Goal: Find specific page/section: Find specific page/section

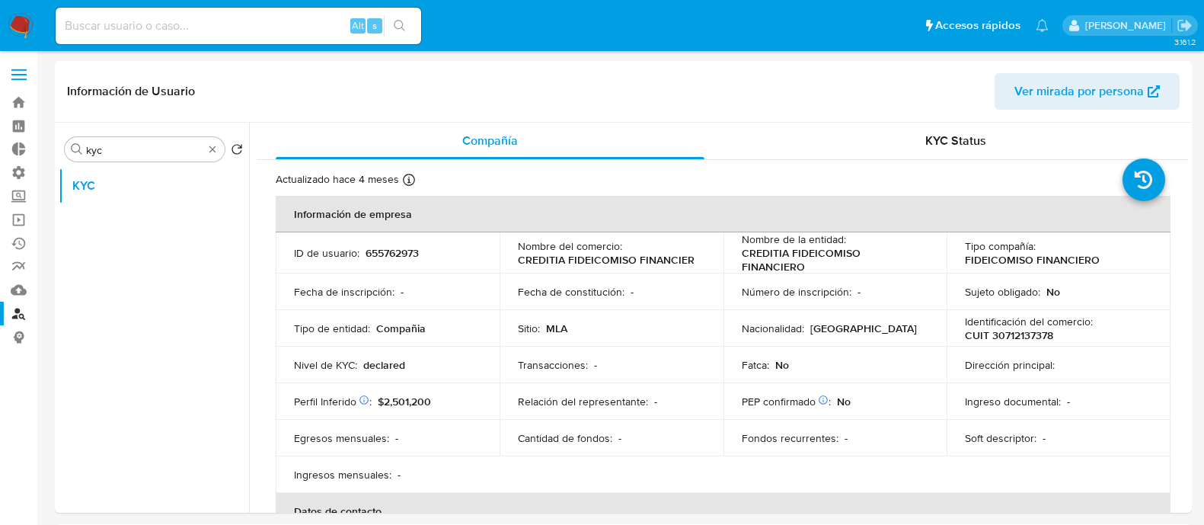
select select "10"
click at [277, 17] on input at bounding box center [239, 26] width 366 height 20
paste input "2694170642"
type input "2694170642"
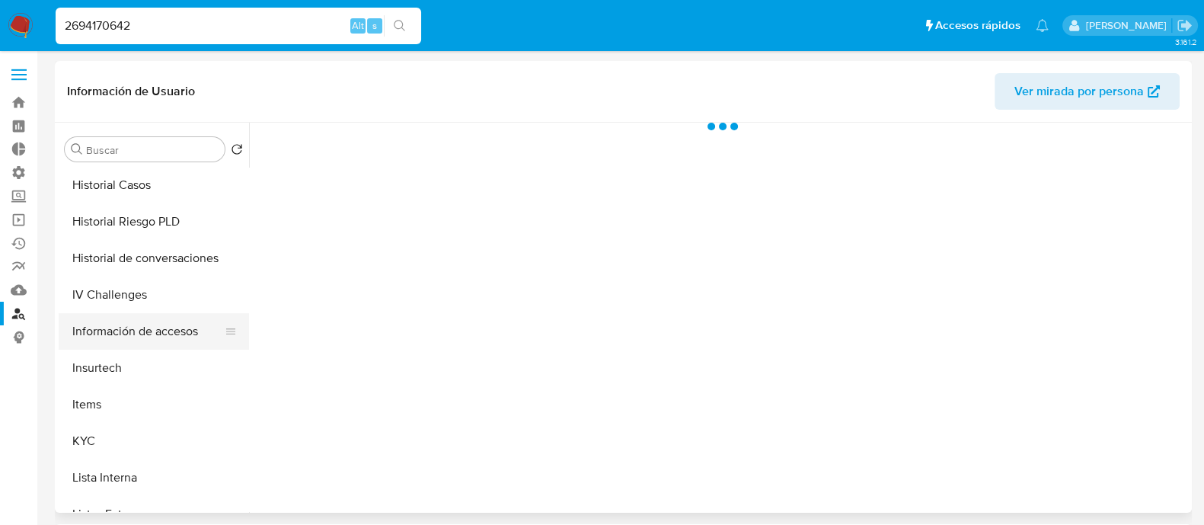
select select "10"
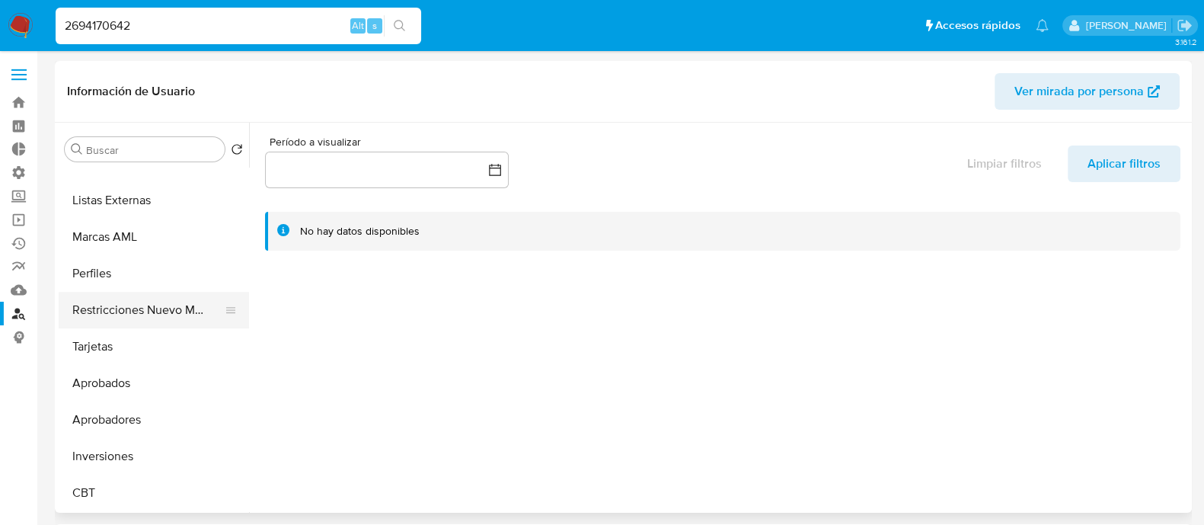
scroll to position [695, 0]
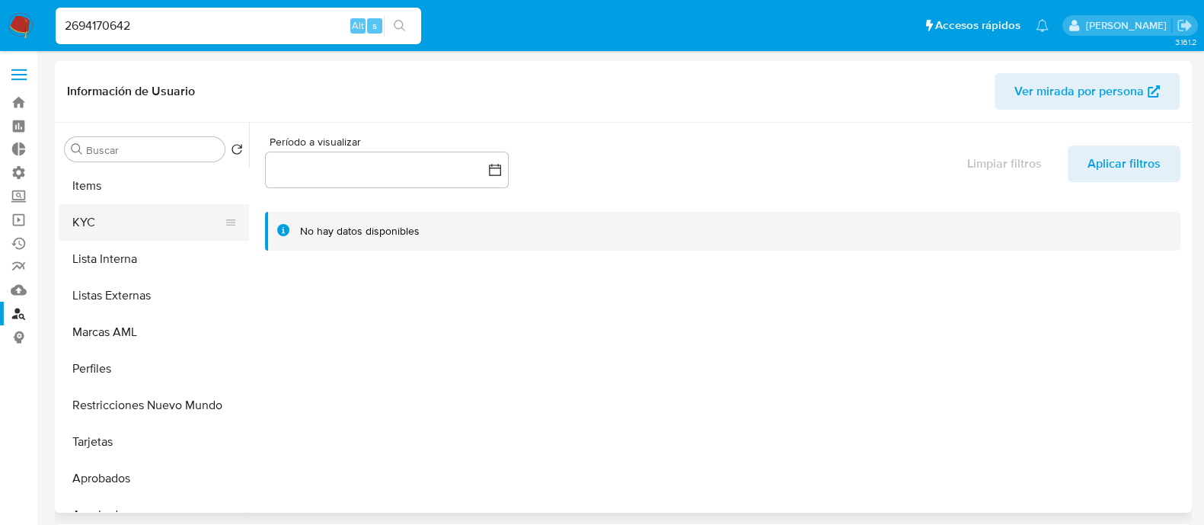
click at [114, 229] on button "KYC" at bounding box center [148, 222] width 178 height 37
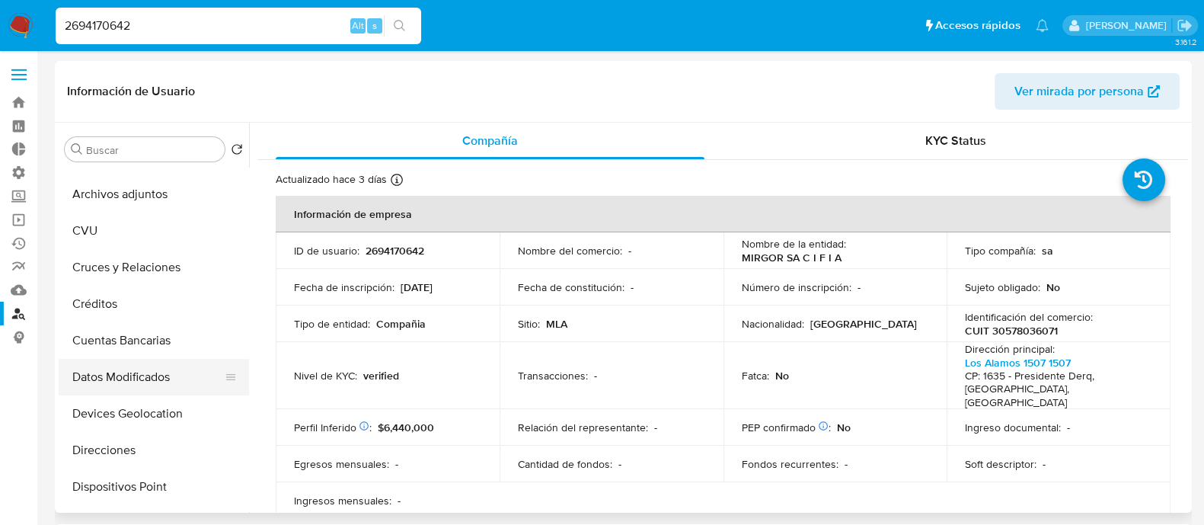
scroll to position [219, 0]
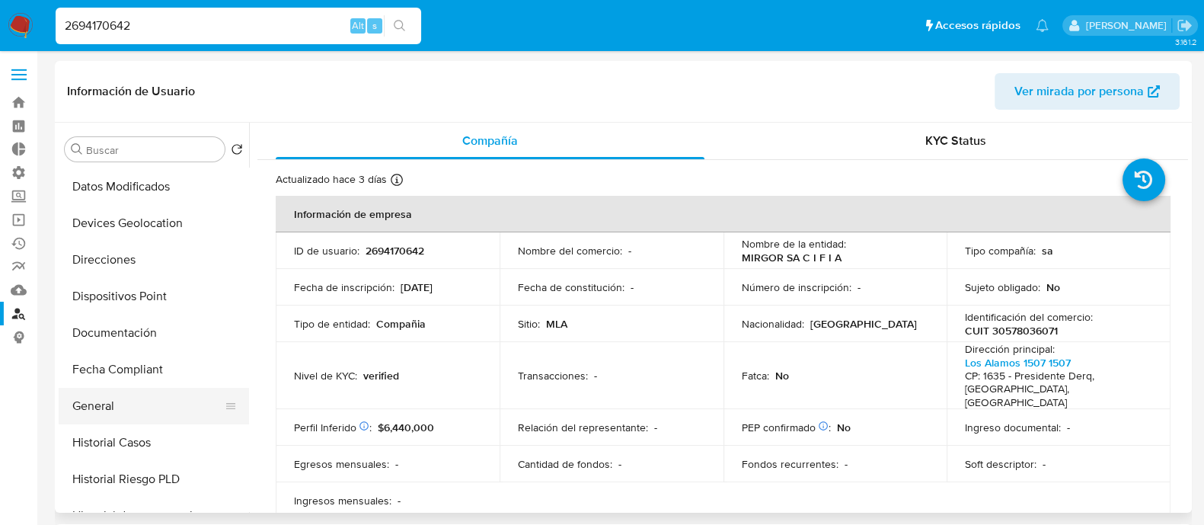
click at [141, 390] on button "General" at bounding box center [148, 406] width 178 height 37
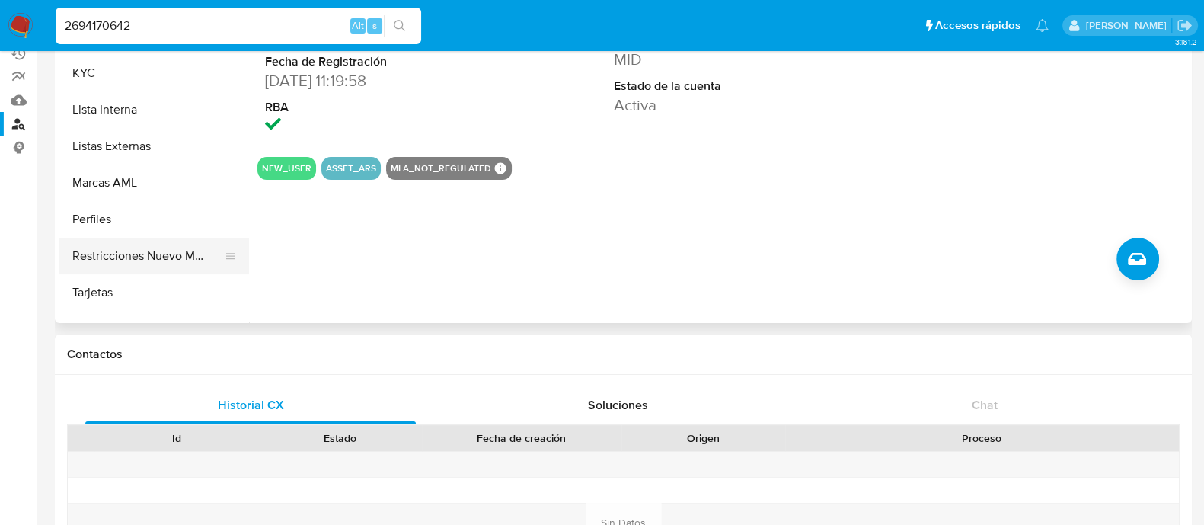
scroll to position [599, 0]
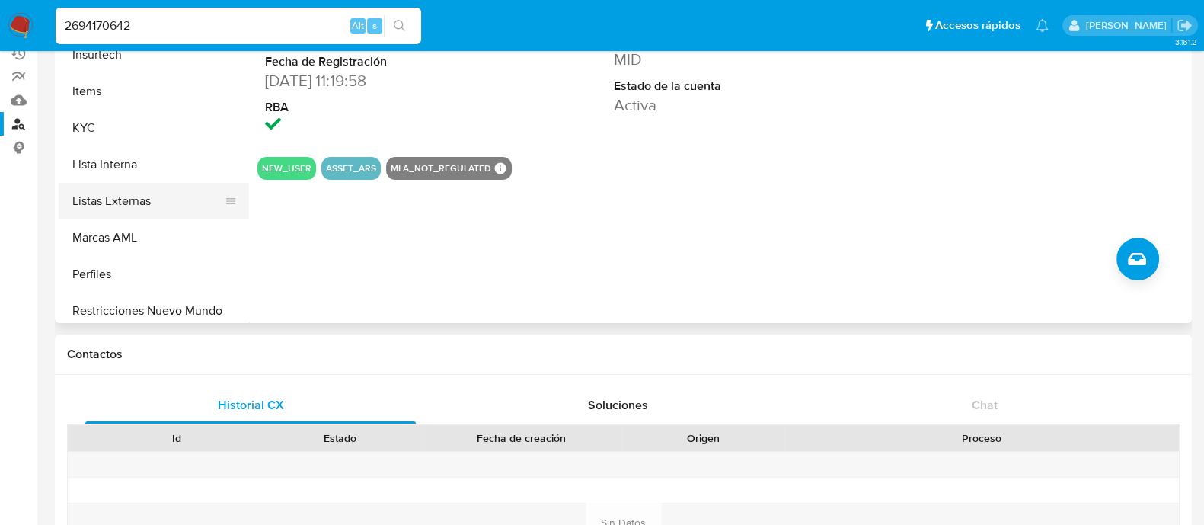
click at [142, 211] on button "Listas Externas" at bounding box center [148, 201] width 178 height 37
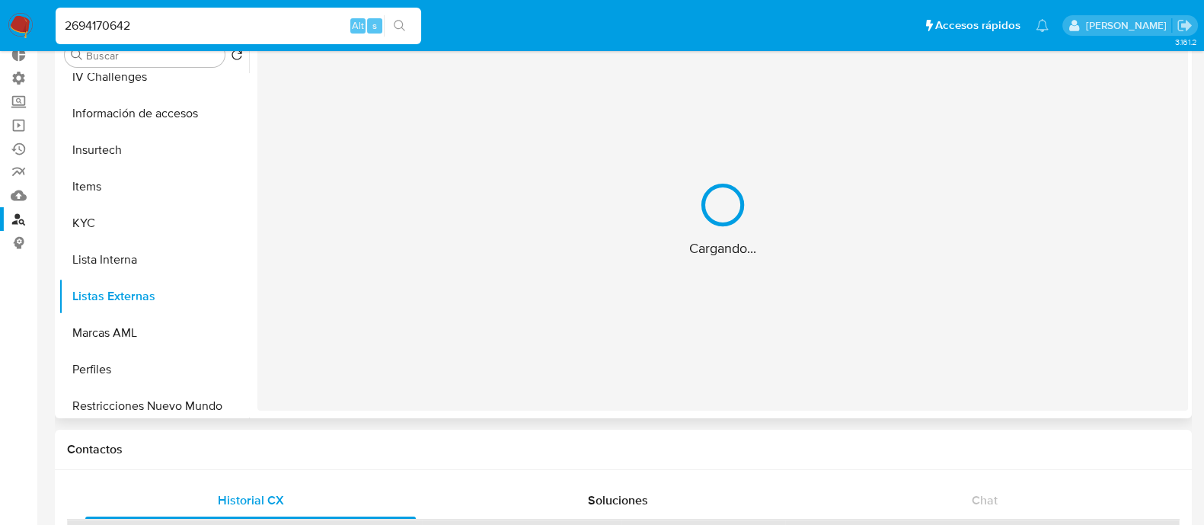
scroll to position [0, 0]
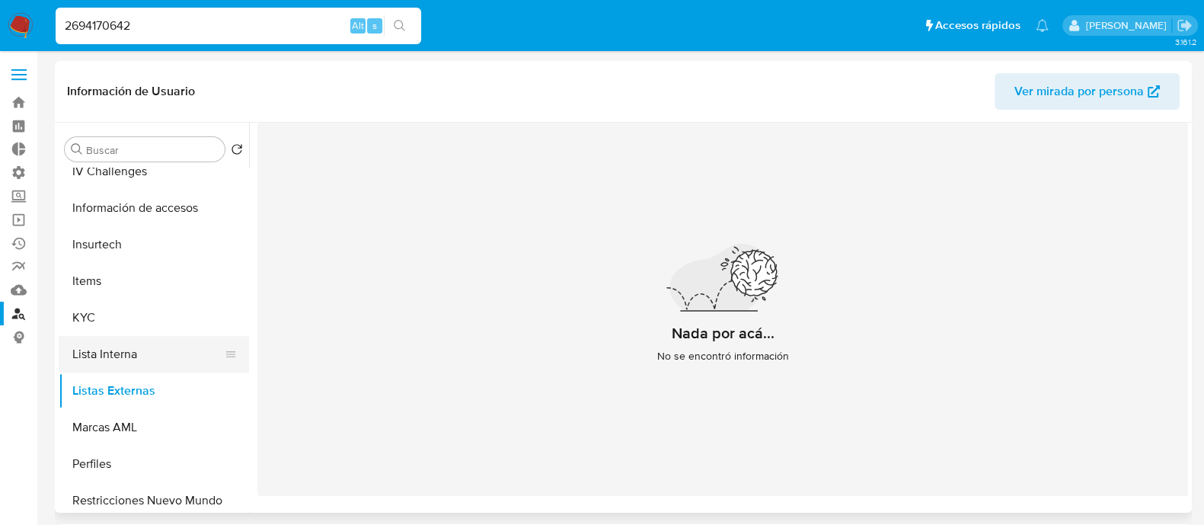
click at [133, 359] on button "Lista Interna" at bounding box center [148, 354] width 178 height 37
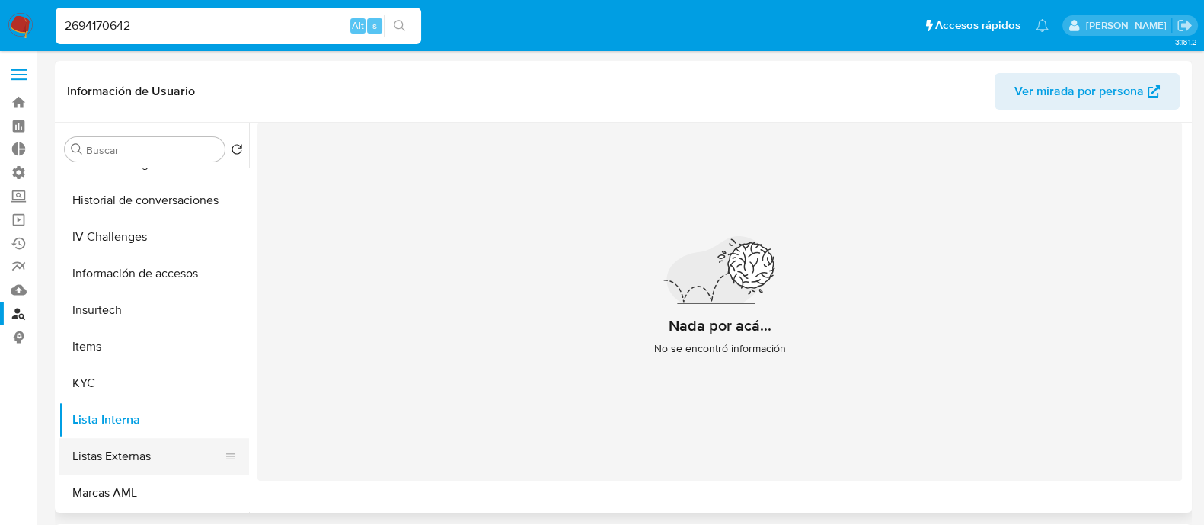
scroll to position [504, 0]
